Goal: Information Seeking & Learning: Learn about a topic

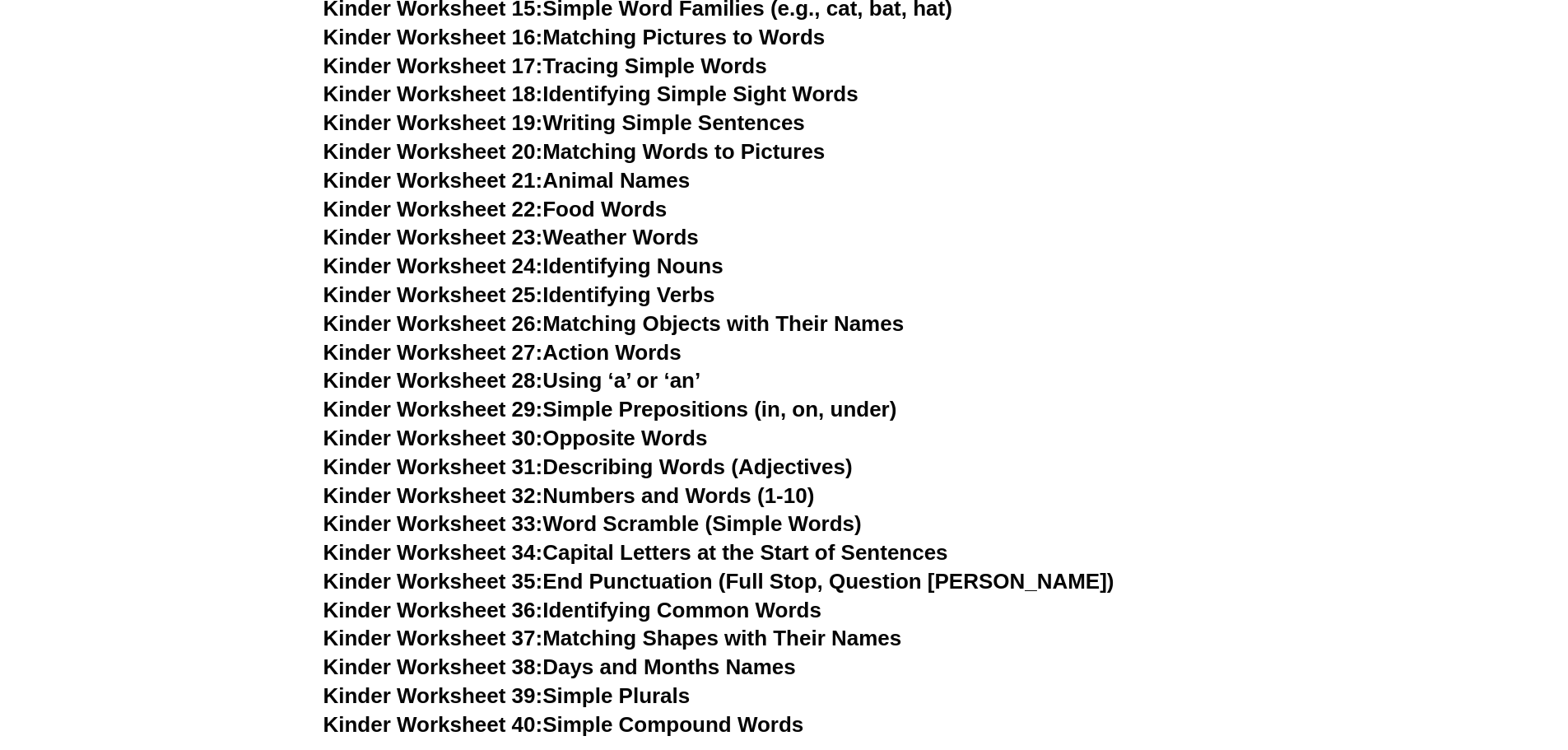
scroll to position [741, 0]
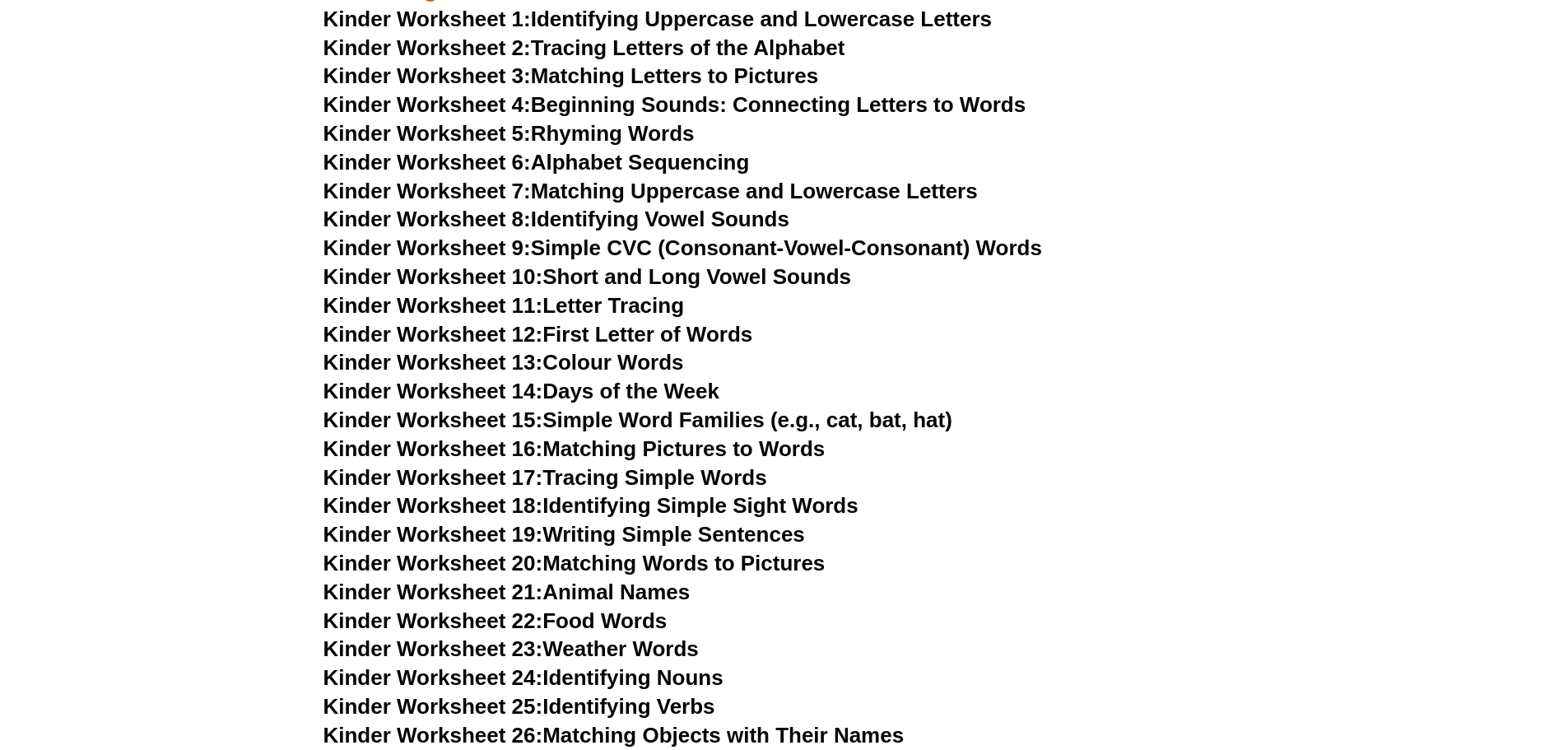
click at [752, 46] on link "Kinder Worksheet 2: Tracing Letters of the Alphabet" at bounding box center [584, 47] width 522 height 25
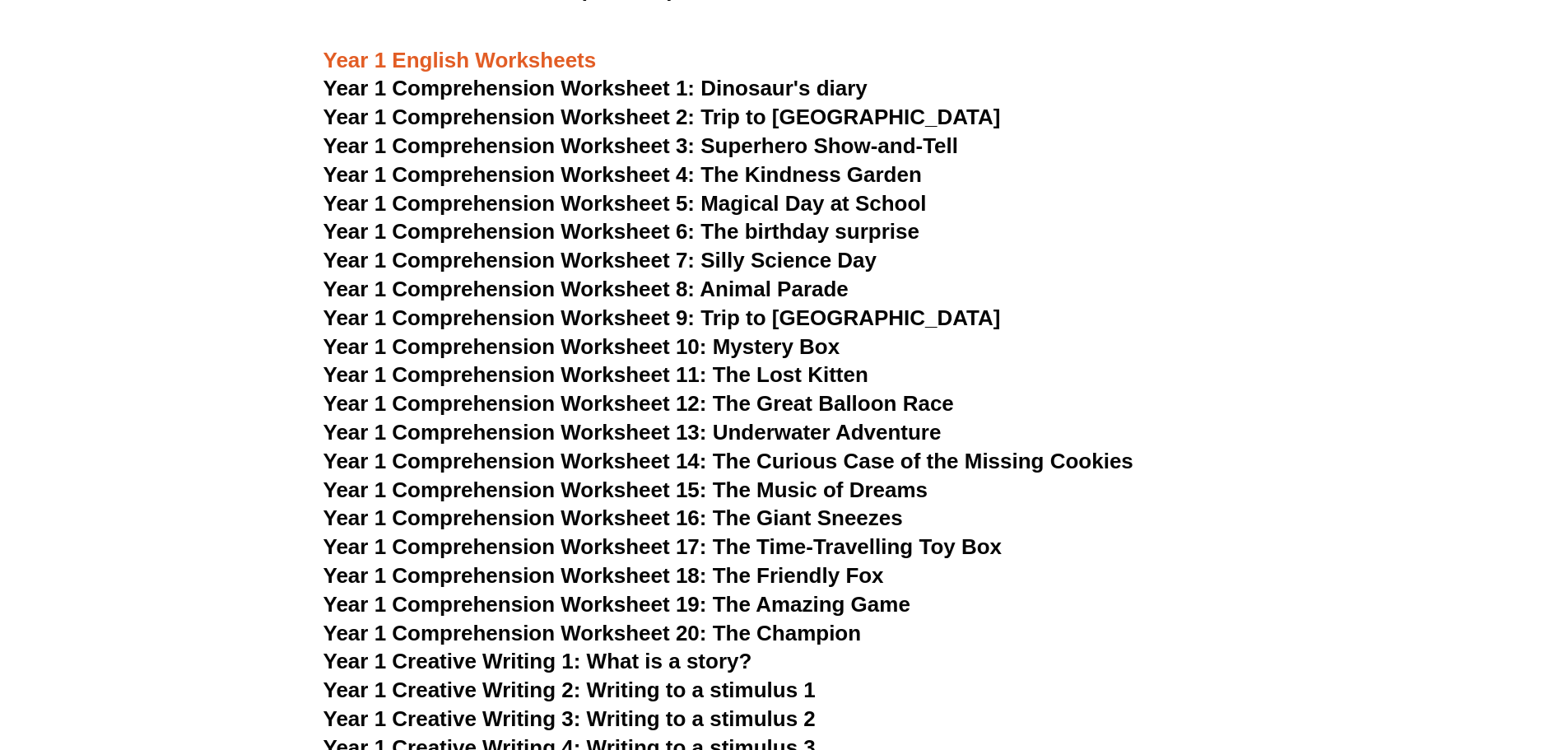
scroll to position [2058, 0]
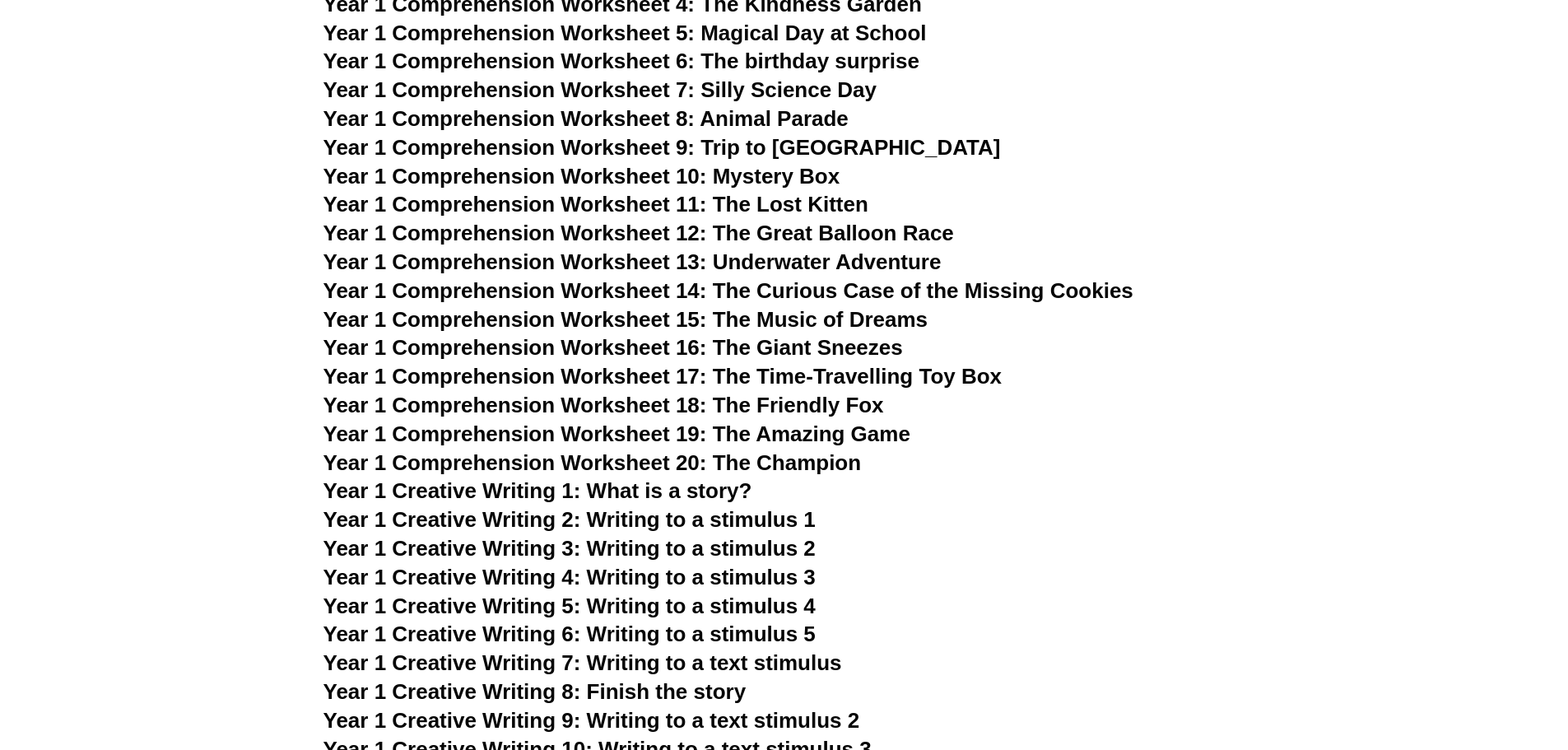
click at [845, 344] on span "Year 1 Comprehension Worksheet 16: The Giant Sneezes" at bounding box center [612, 347] width 579 height 25
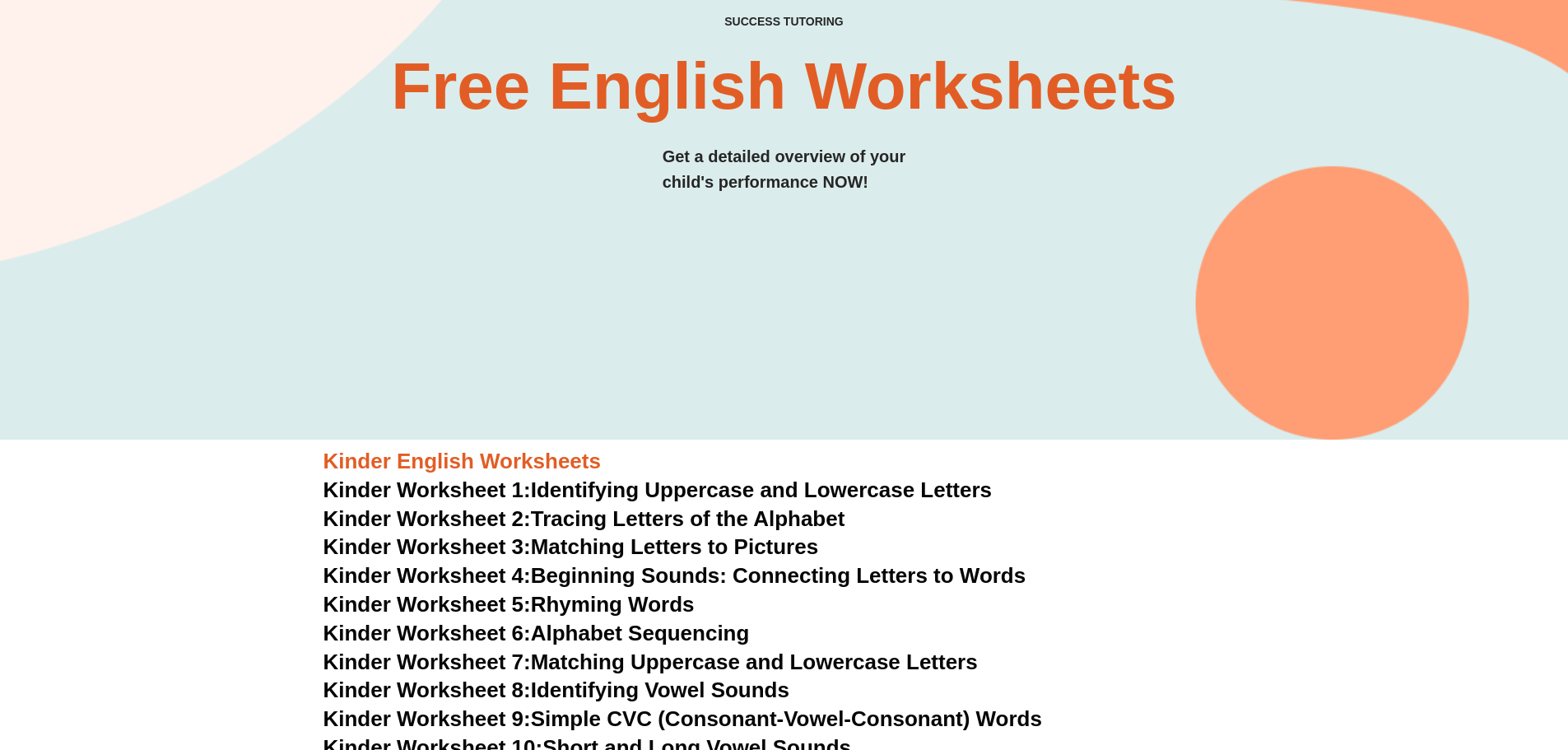
scroll to position [0, 0]
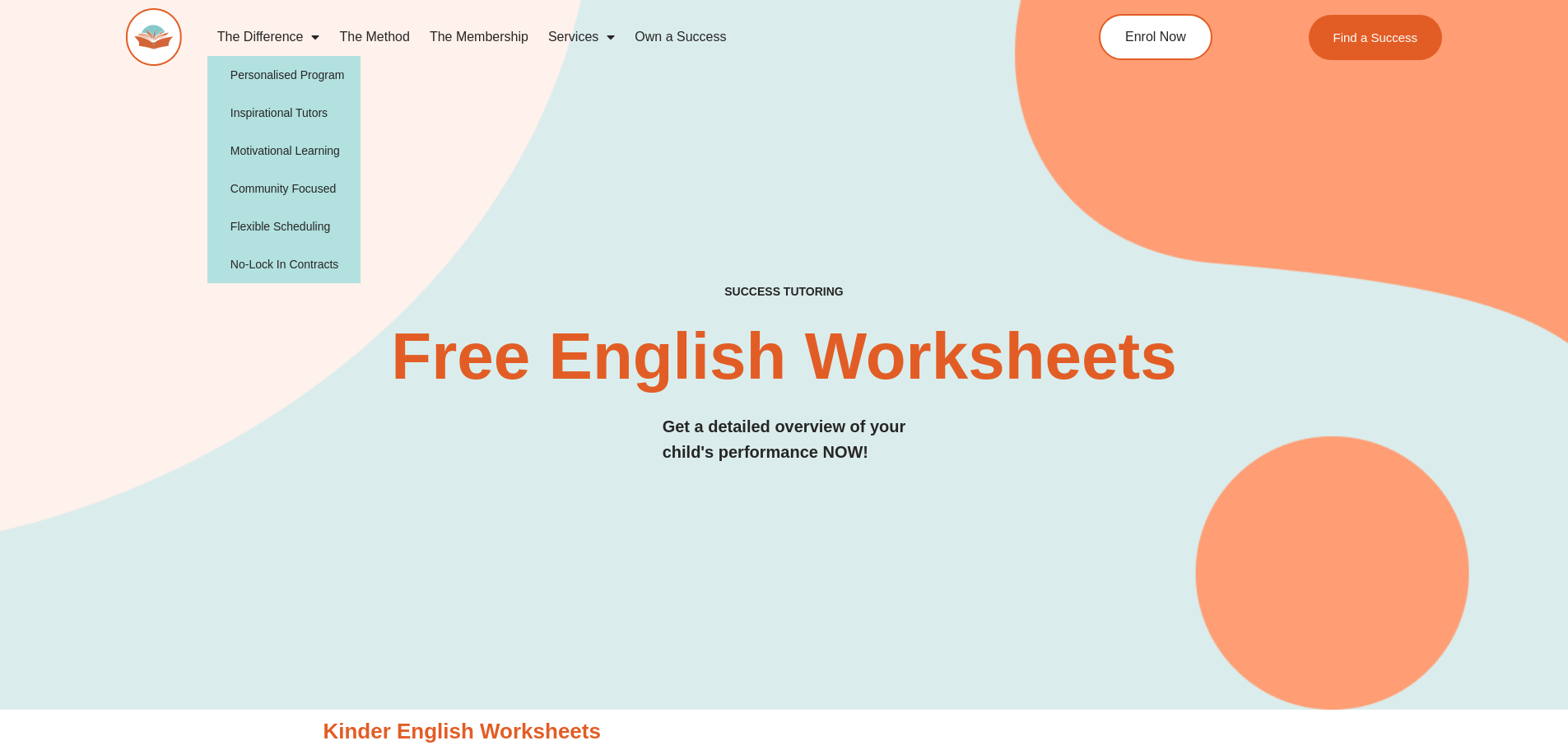
click at [297, 46] on link "The Difference" at bounding box center [268, 37] width 122 height 38
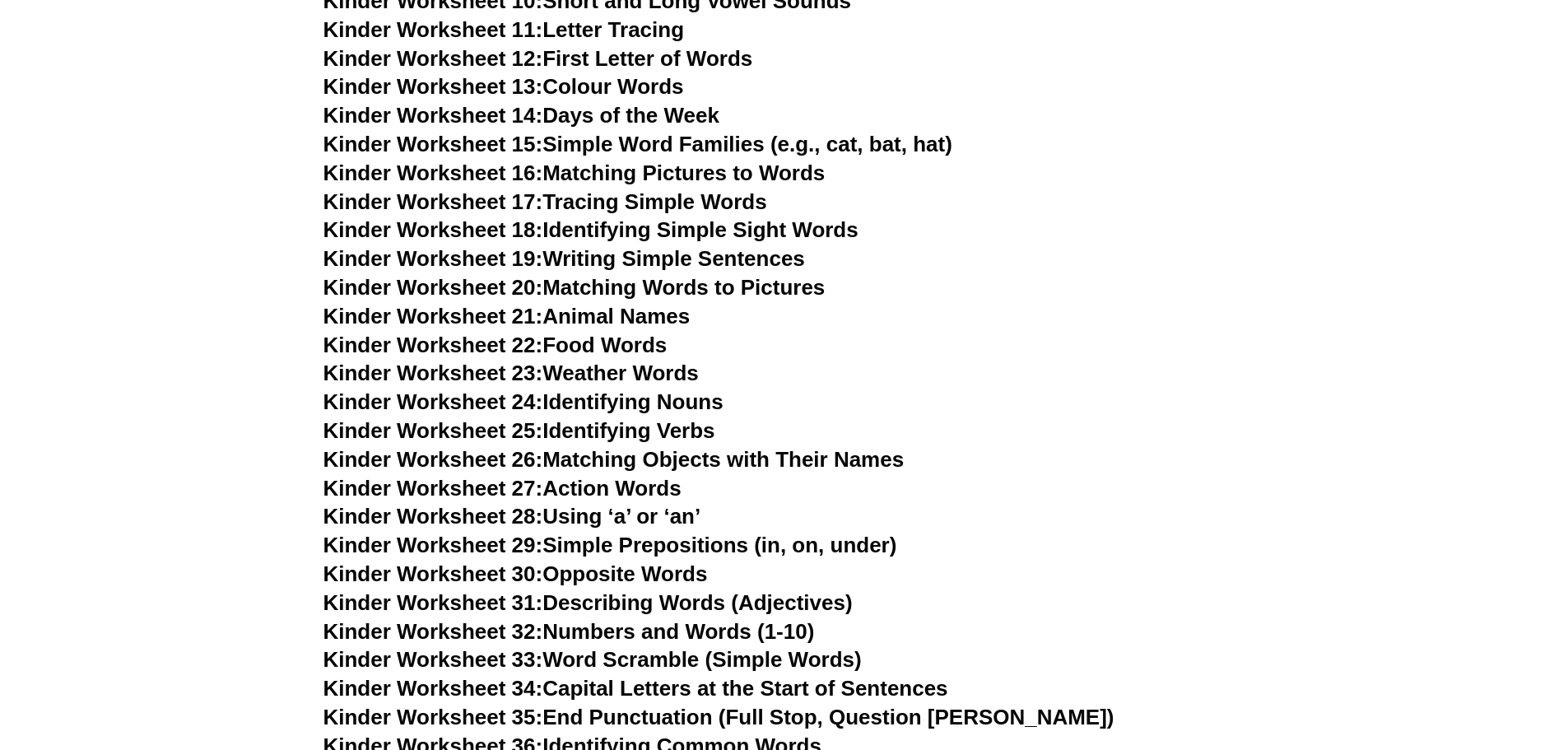
scroll to position [988, 0]
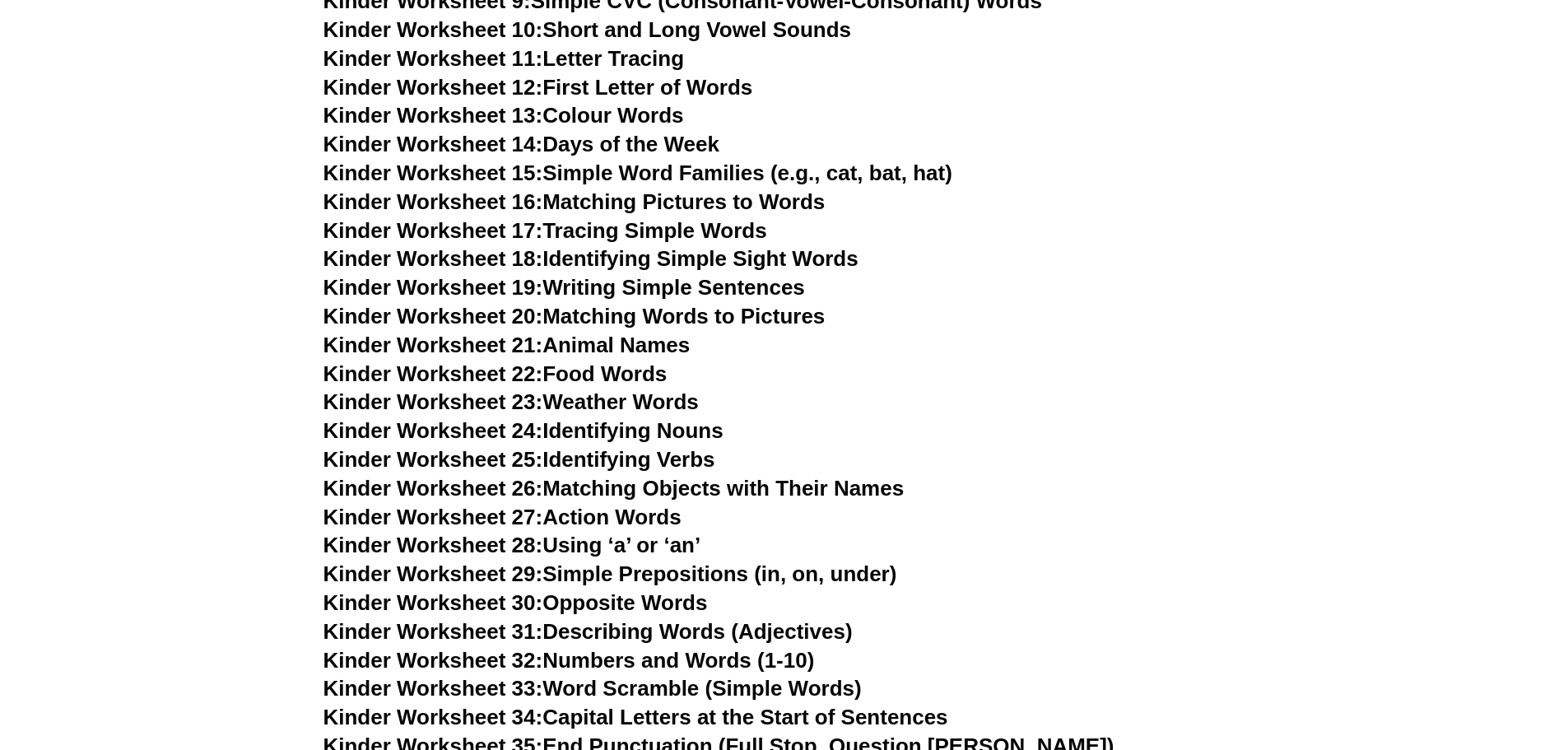
click at [765, 285] on link "Kinder Worksheet 19: Writing Simple Sentences" at bounding box center [564, 287] width 482 height 25
click at [810, 321] on link "Kinder Worksheet 20: Matching Words to Pictures" at bounding box center [574, 316] width 502 height 25
click at [646, 366] on link "Kinder Worksheet 22: Food Words" at bounding box center [495, 374] width 344 height 25
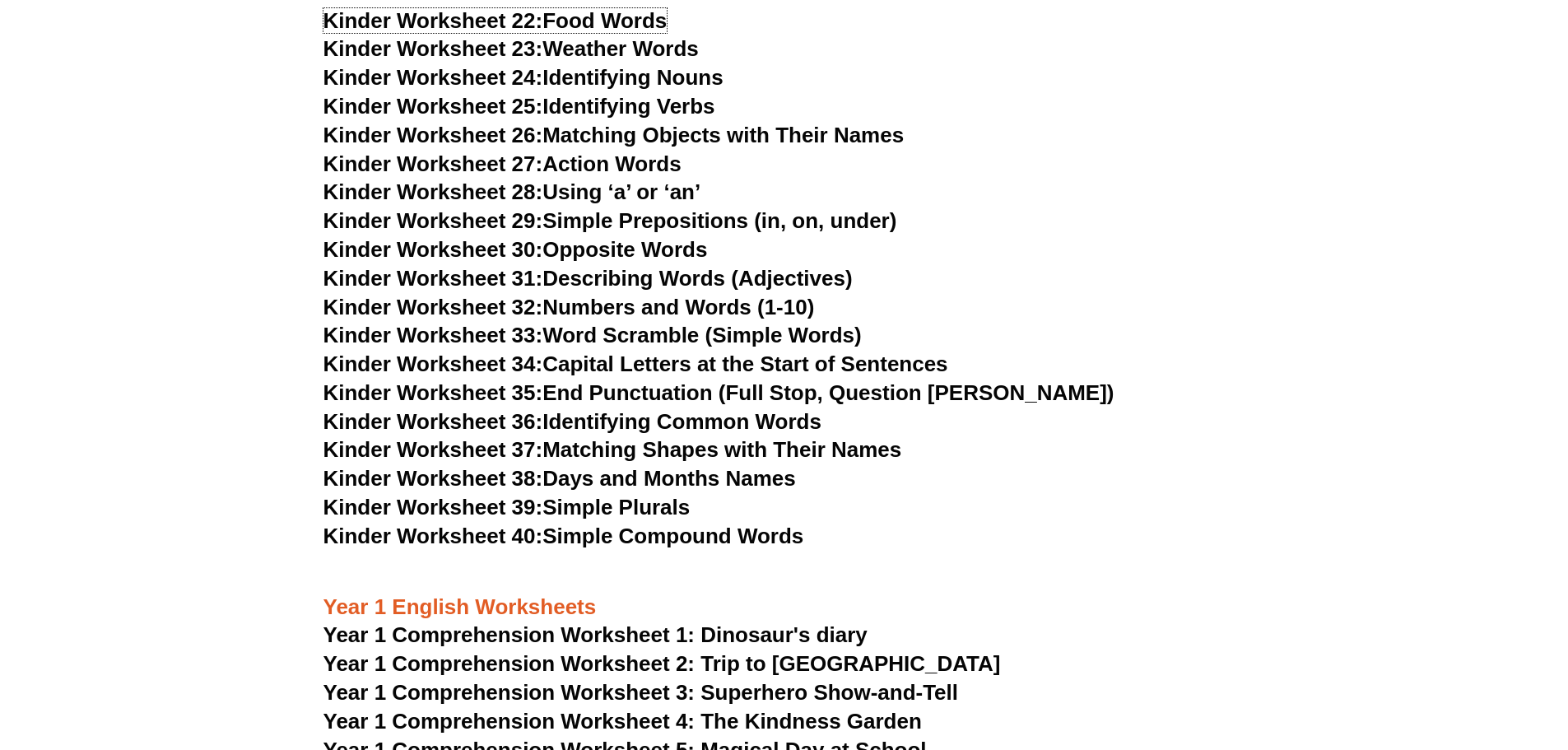
scroll to position [1564, 0]
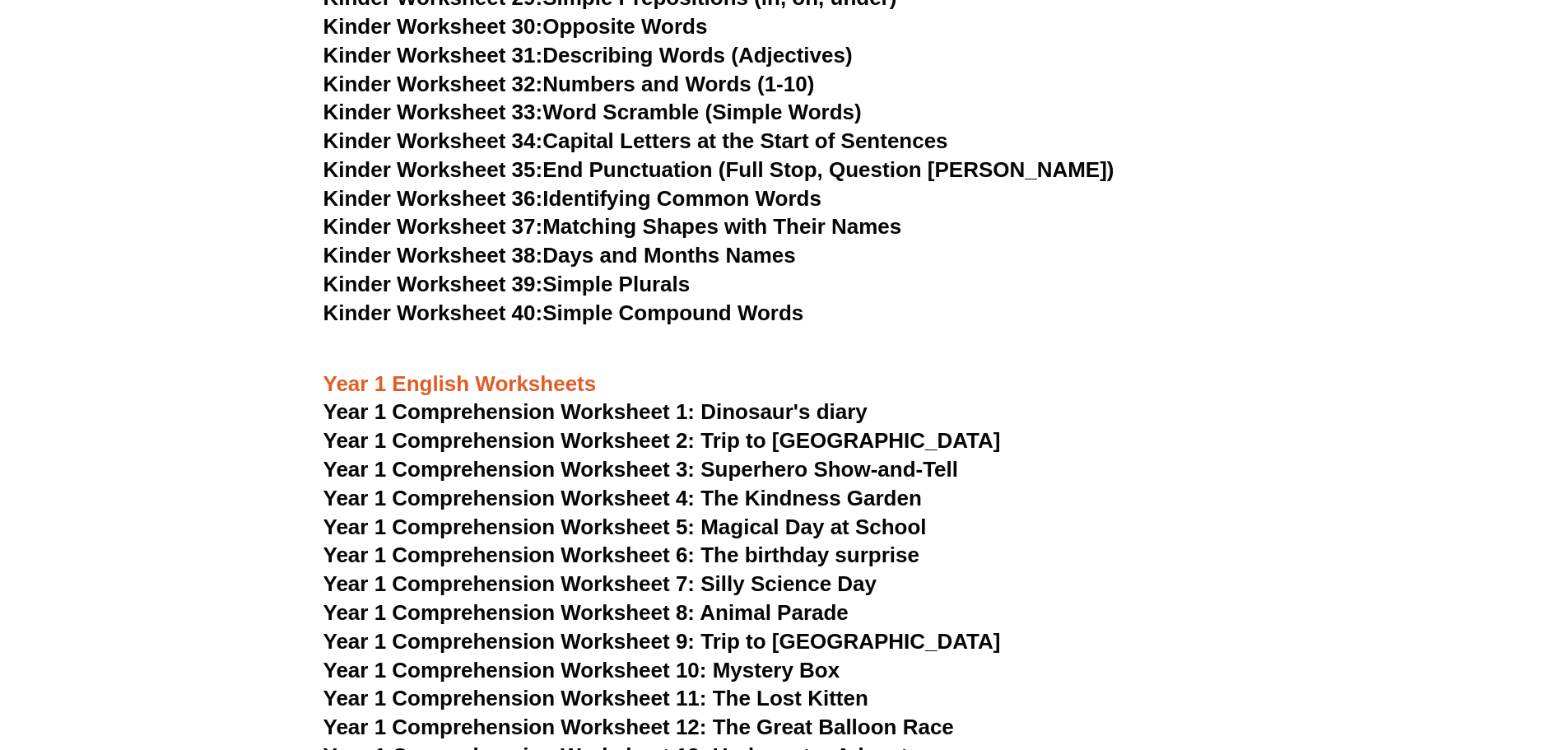
click at [731, 408] on span "Year 1 Comprehension Worksheet 1: Dinosaur's diary" at bounding box center [595, 412] width 544 height 25
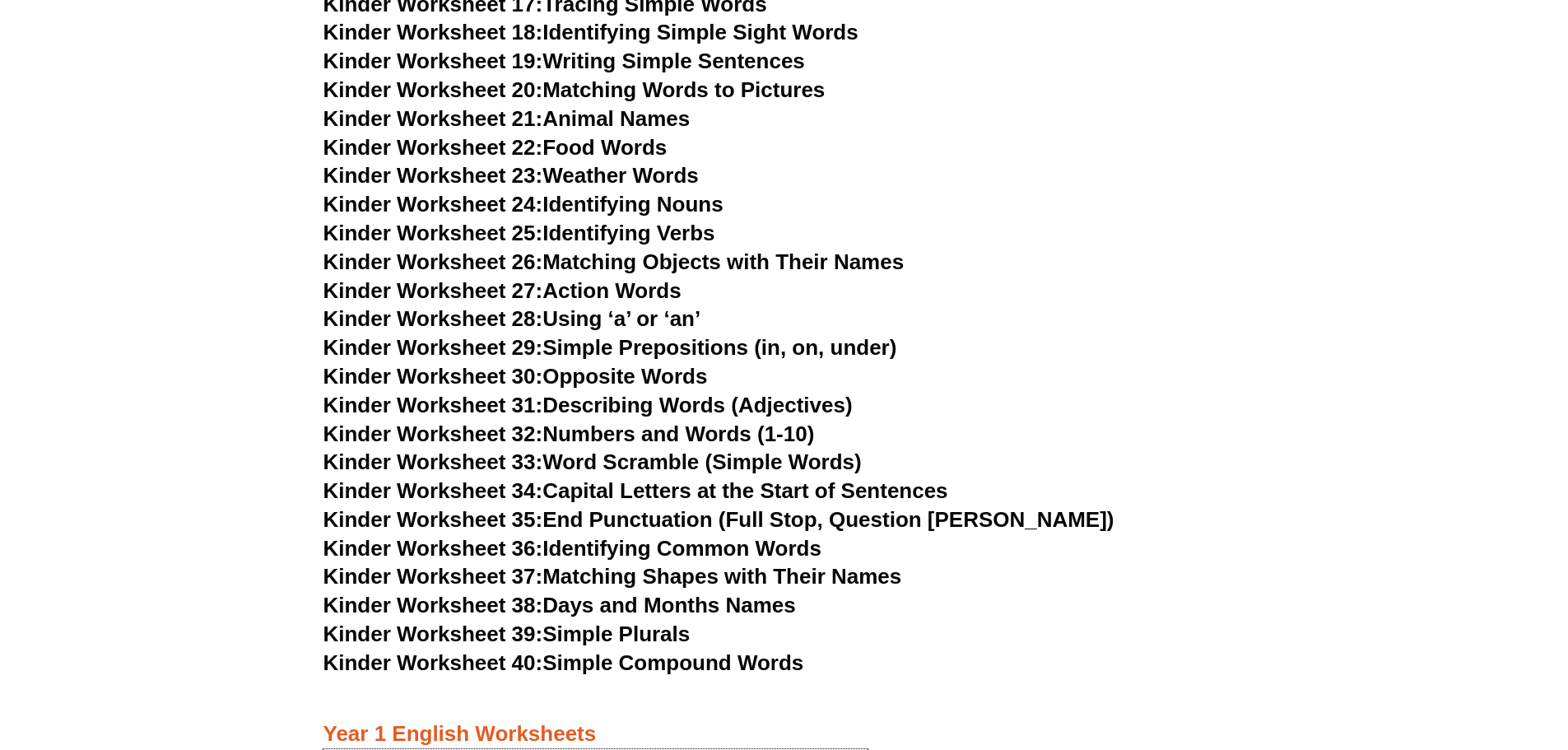
scroll to position [988, 0]
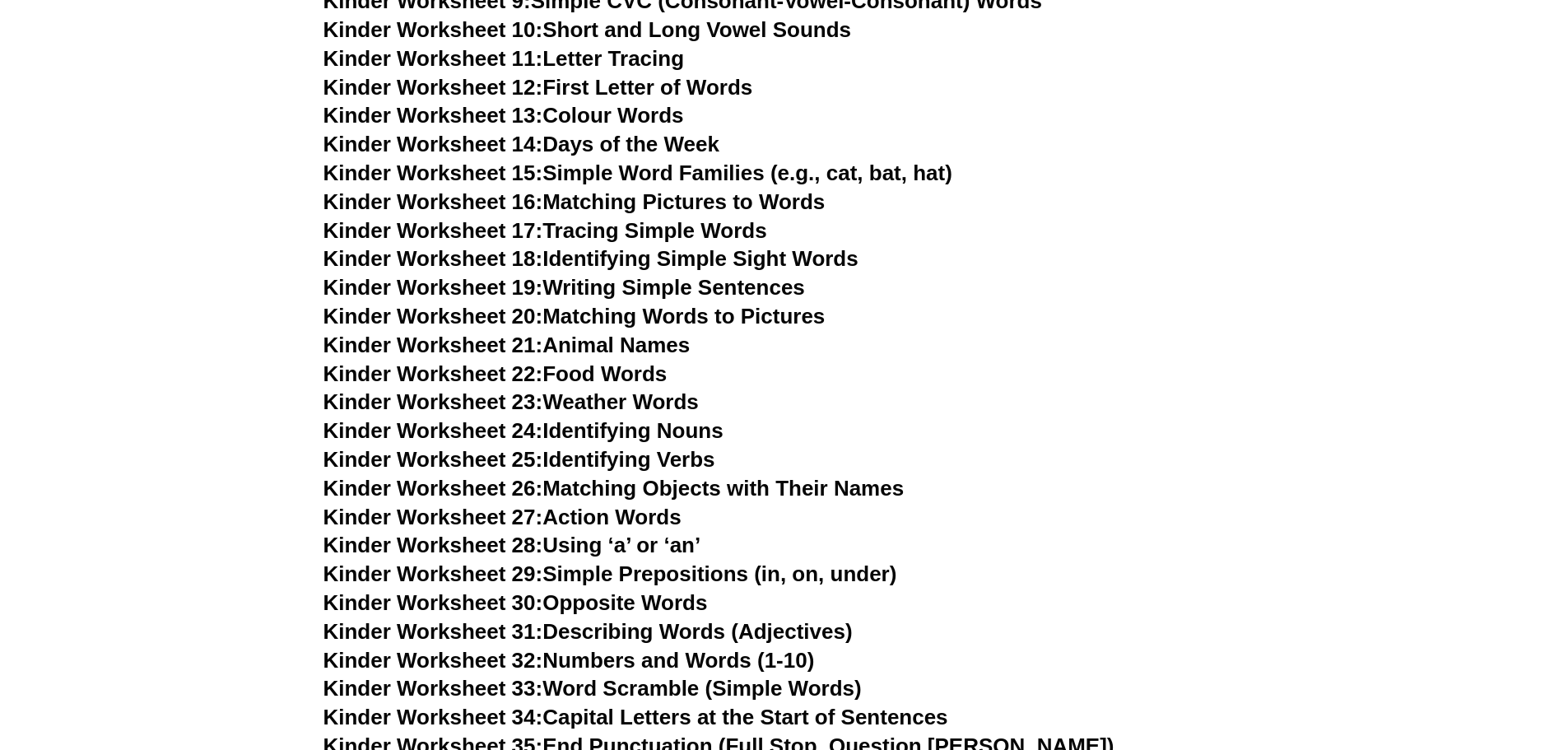
click at [688, 142] on link "Kinder Worksheet 14: Days of the Week" at bounding box center [521, 144] width 396 height 25
click at [698, 598] on link "Kinder Worksheet 30: Opposite Words" at bounding box center [516, 603] width 385 height 25
click at [681, 142] on link "Kinder Worksheet 14: Days of the Week" at bounding box center [521, 144] width 396 height 25
click at [934, 178] on link "Kinder Worksheet 15: Simple Word Families (e.g., cat, bat, hat)" at bounding box center [638, 173] width 629 height 25
click at [811, 202] on link "Kinder Worksheet 16: Matching Pictures to Words" at bounding box center [574, 202] width 502 height 25
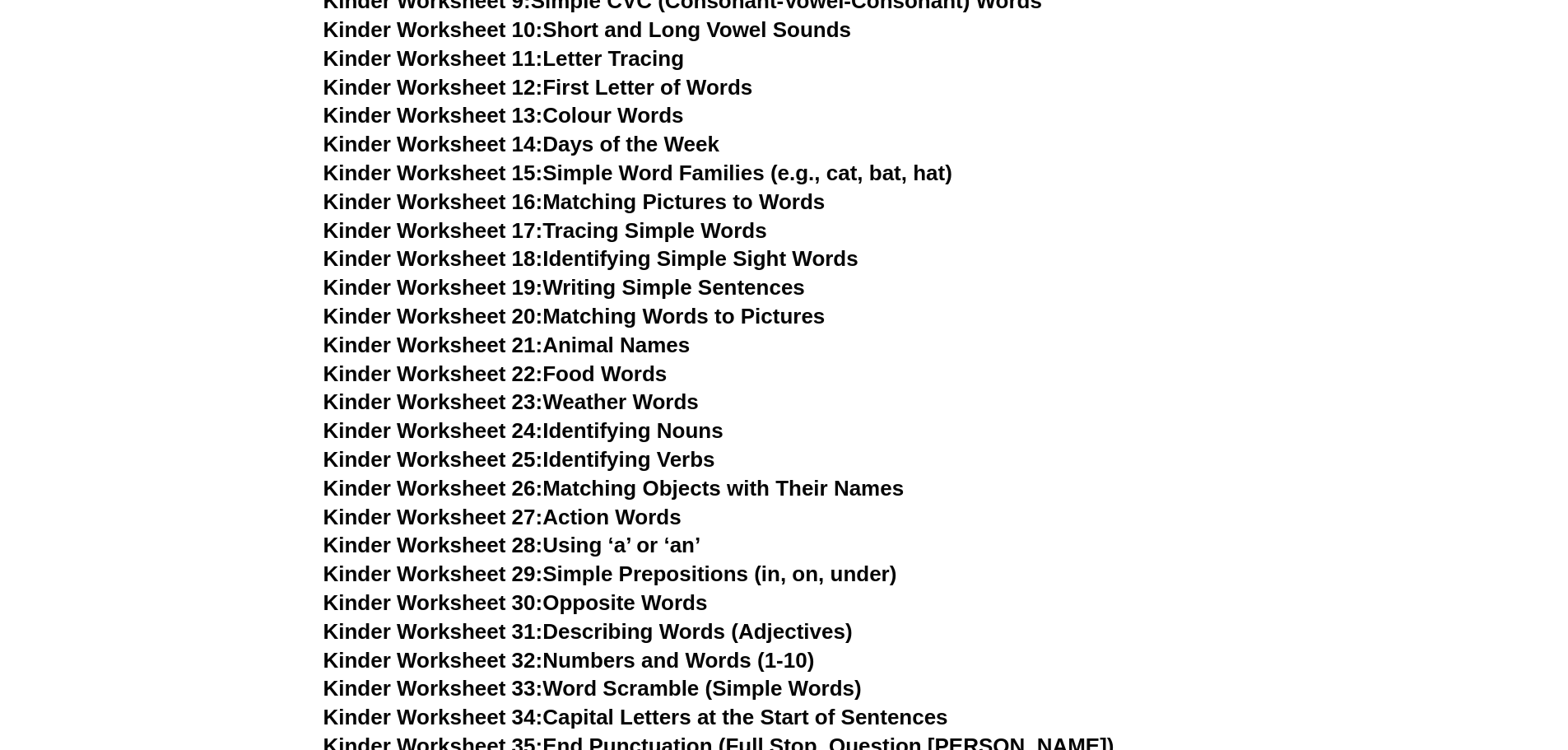
click at [745, 239] on link "Kinder Worksheet 17: Tracing Simple Words" at bounding box center [545, 230] width 444 height 25
click at [713, 261] on link "Kinder Worksheet 18: Identifying Simple Sight Words" at bounding box center [591, 259] width 536 height 25
click at [702, 311] on link "Kinder Worksheet 20: Matching Words to Pictures" at bounding box center [574, 316] width 502 height 25
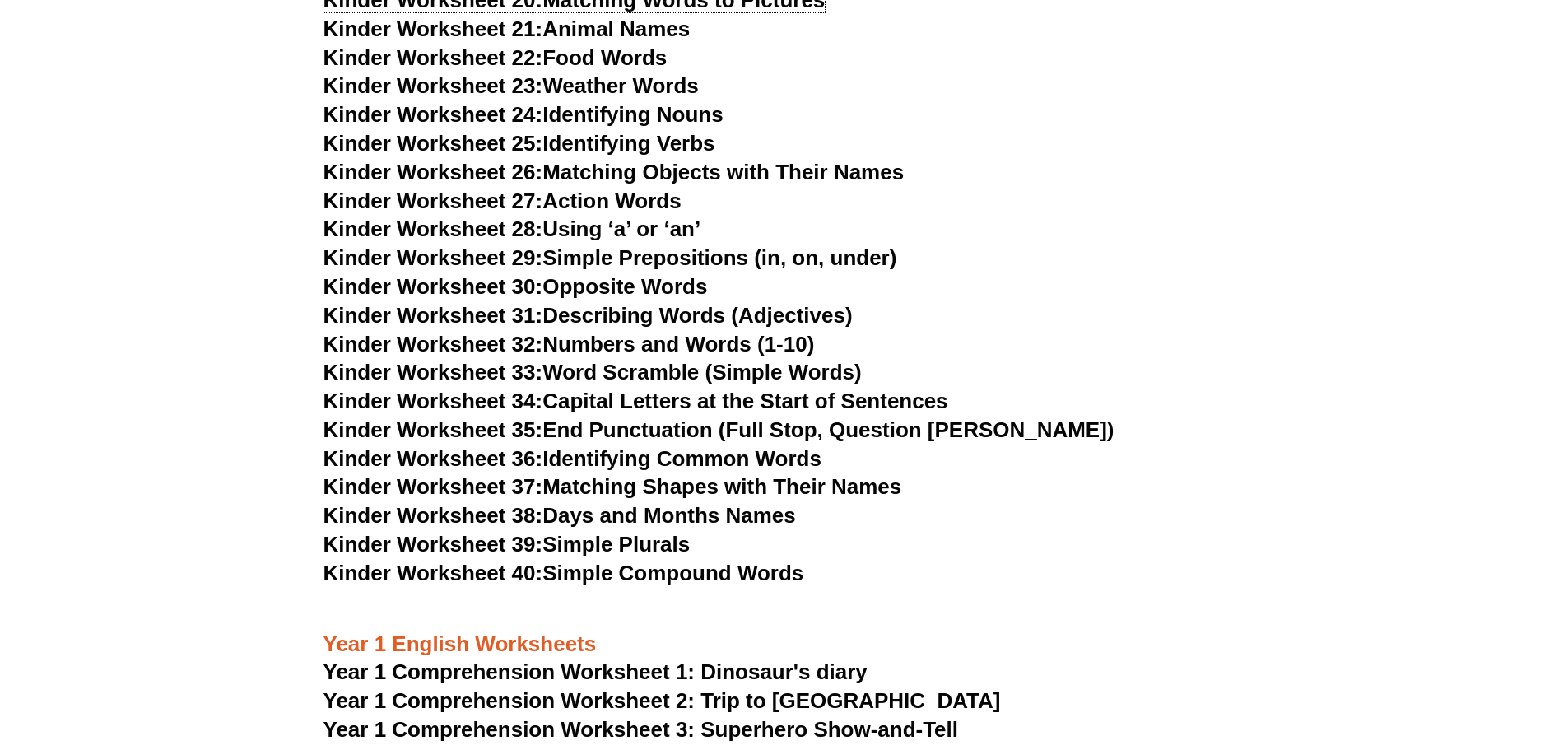
scroll to position [1564, 0]
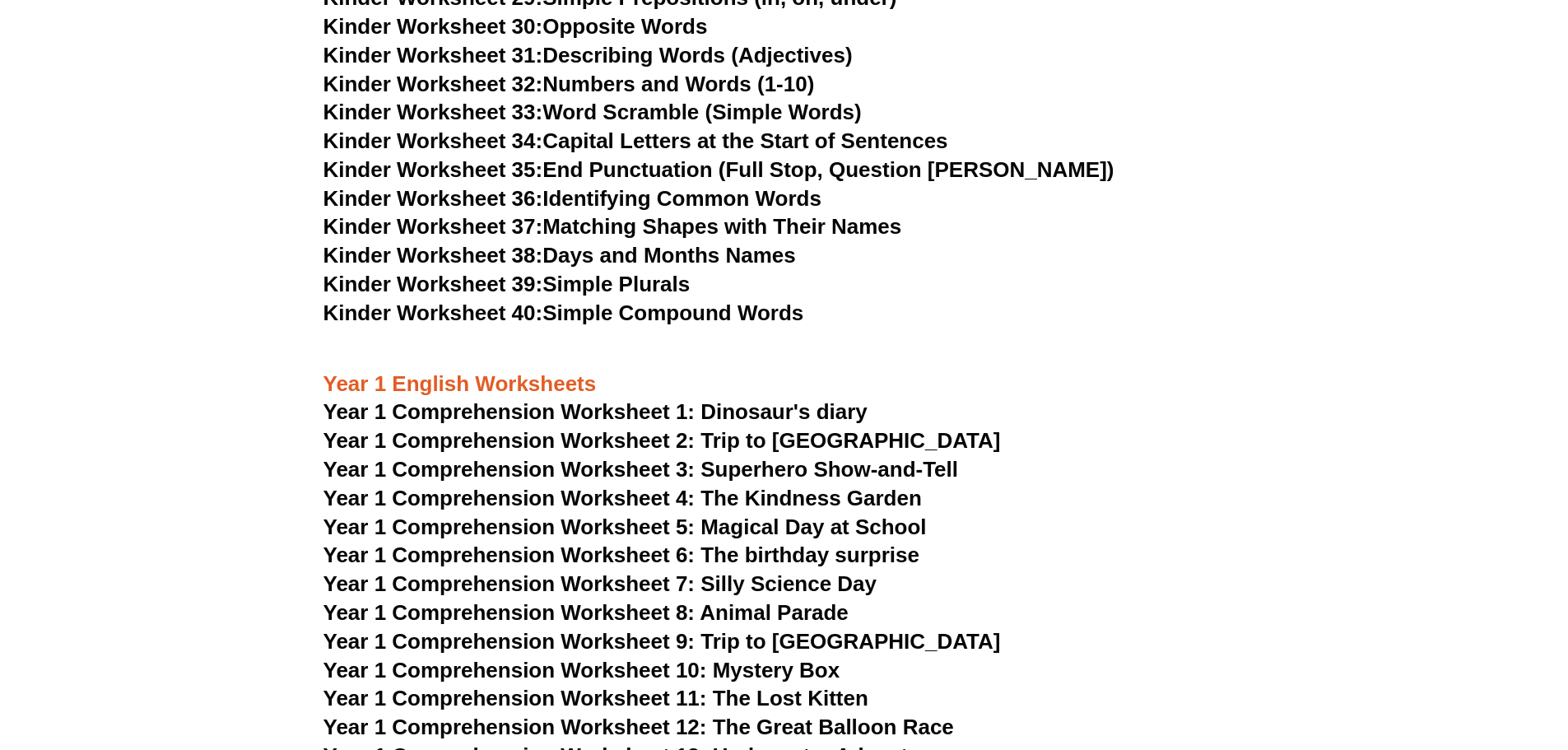
click at [855, 228] on link "Kinder Worksheet 37: Matching Shapes with Their Names" at bounding box center [612, 227] width 579 height 25
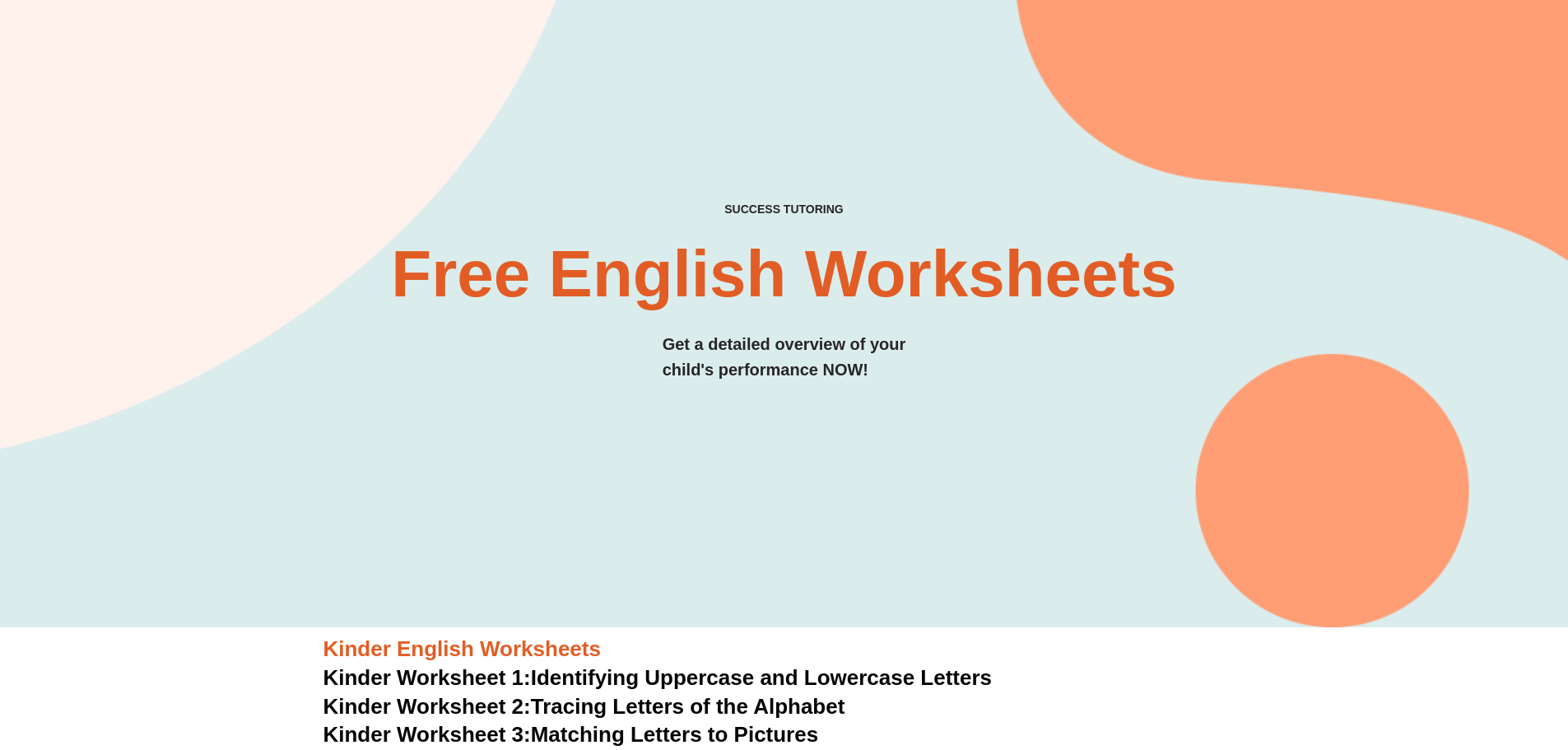
scroll to position [0, 0]
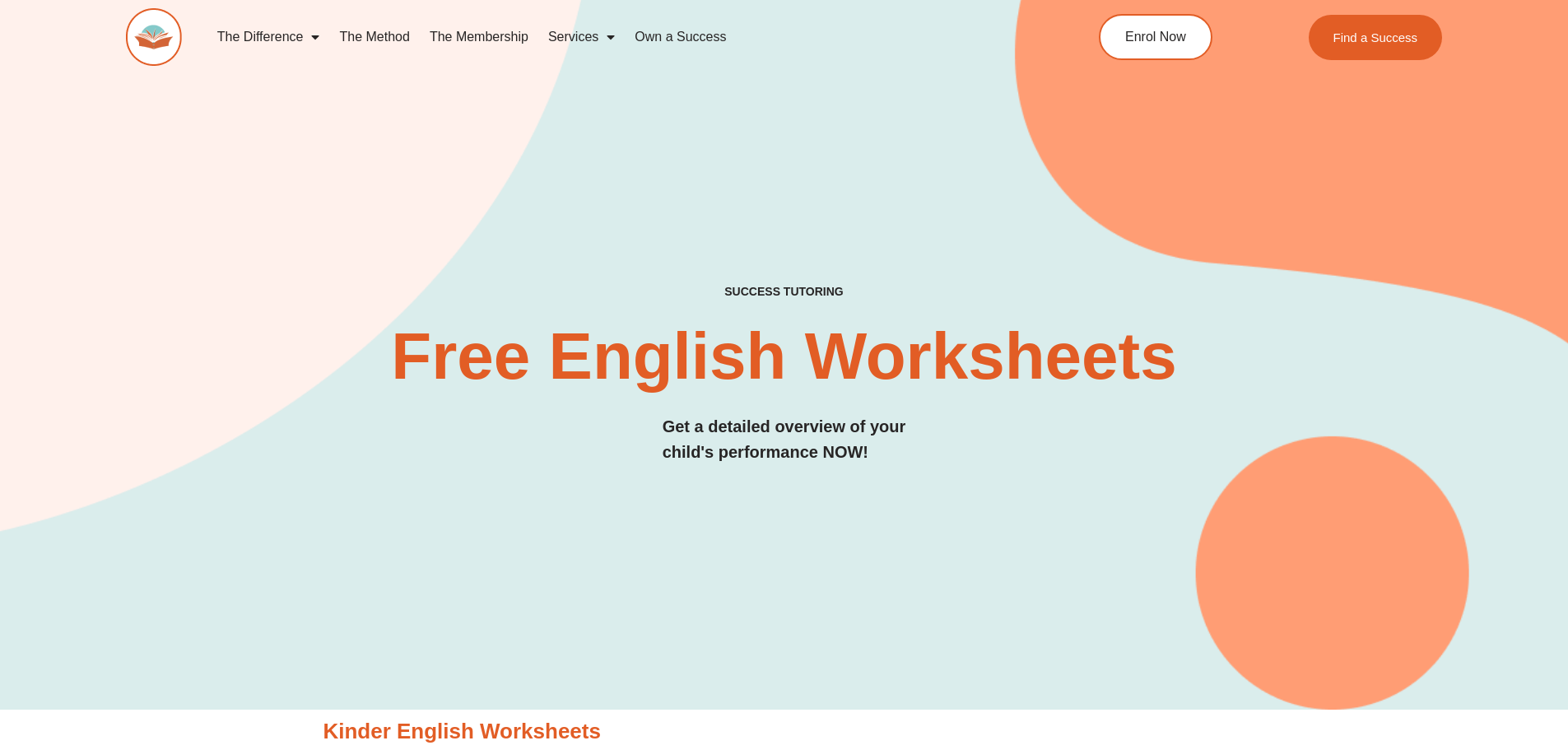
click at [370, 34] on link "The Method" at bounding box center [374, 37] width 90 height 38
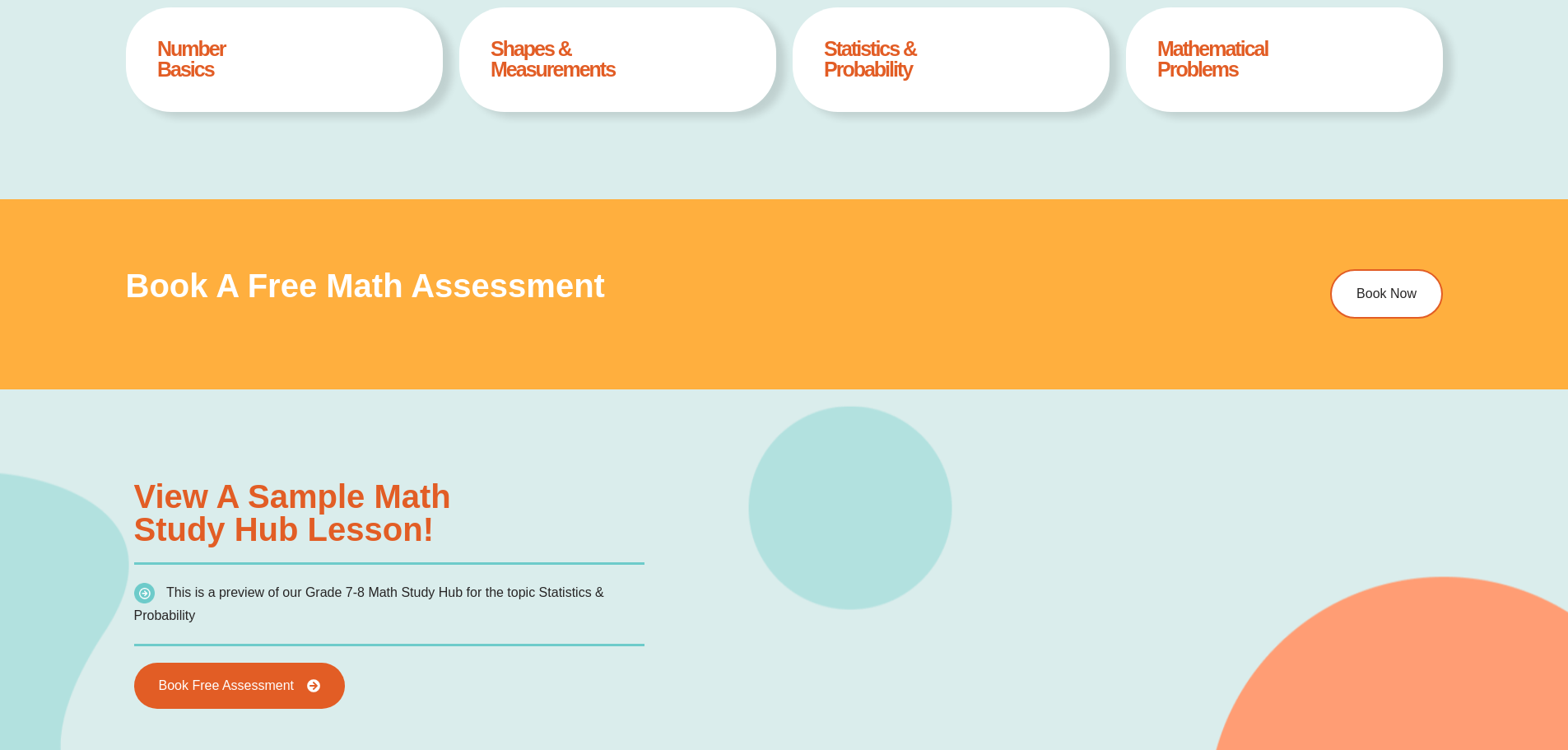
scroll to position [1311, 0]
